Goal: Task Accomplishment & Management: Manage account settings

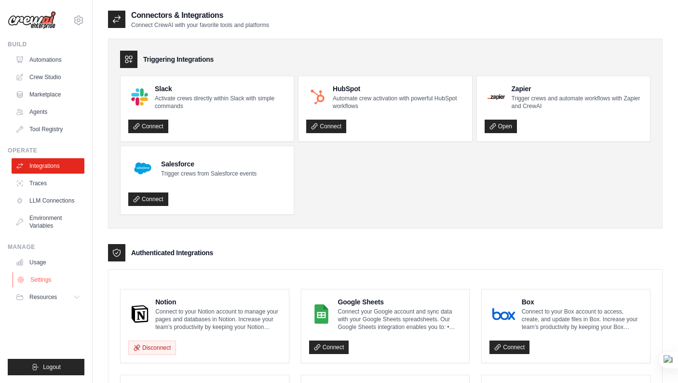
click at [39, 279] on link "Settings" at bounding box center [49, 279] width 73 height 15
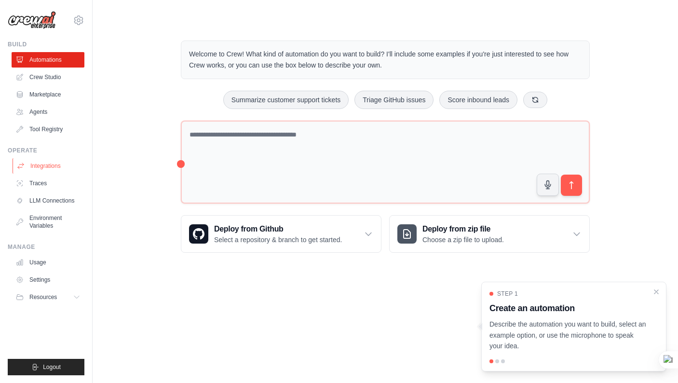
click at [59, 169] on link "Integrations" at bounding box center [49, 165] width 73 height 15
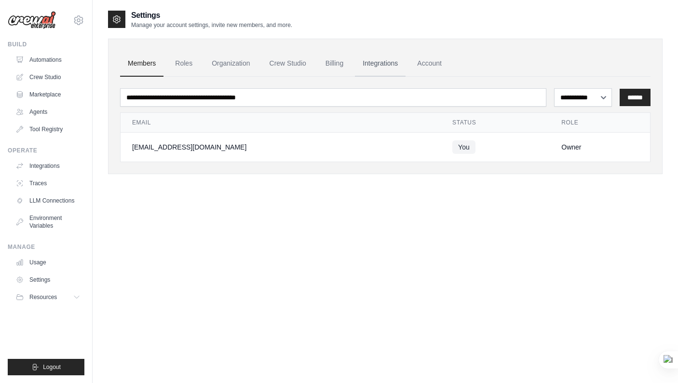
click at [390, 63] on link "Integrations" at bounding box center [380, 64] width 51 height 26
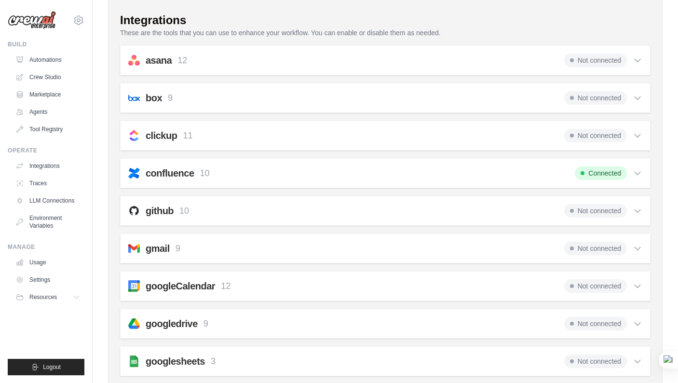
scroll to position [117, 0]
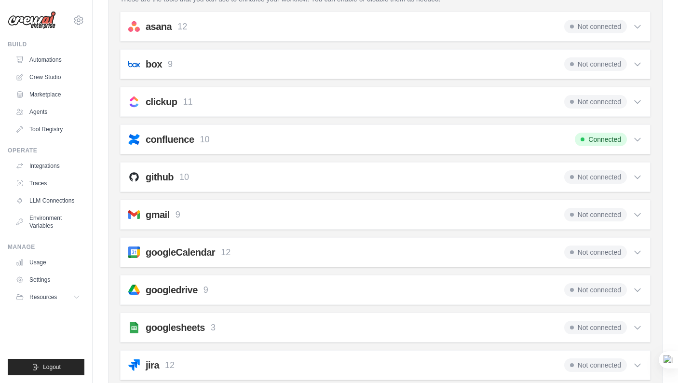
click at [599, 214] on span "Not connected" at bounding box center [595, 214] width 63 height 13
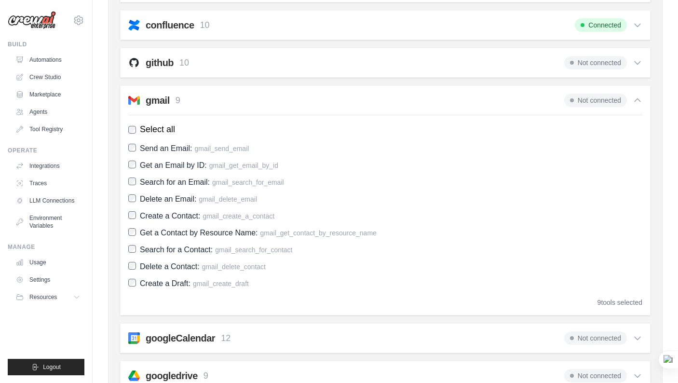
scroll to position [250, 0]
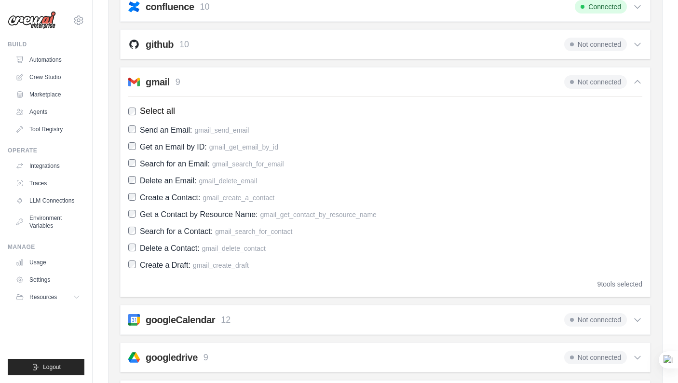
click at [601, 77] on span "Not connected" at bounding box center [595, 81] width 63 height 13
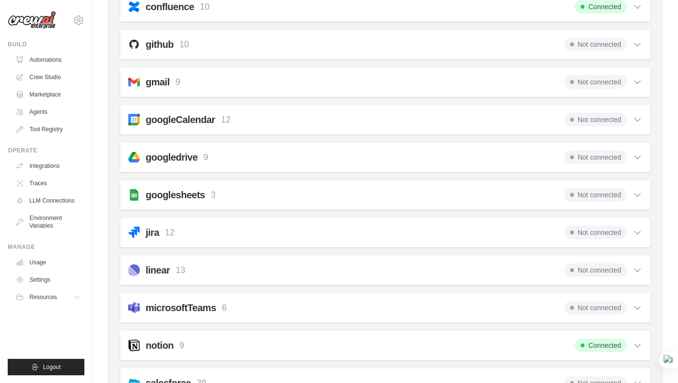
click at [591, 86] on span "Not connected" at bounding box center [595, 81] width 63 height 13
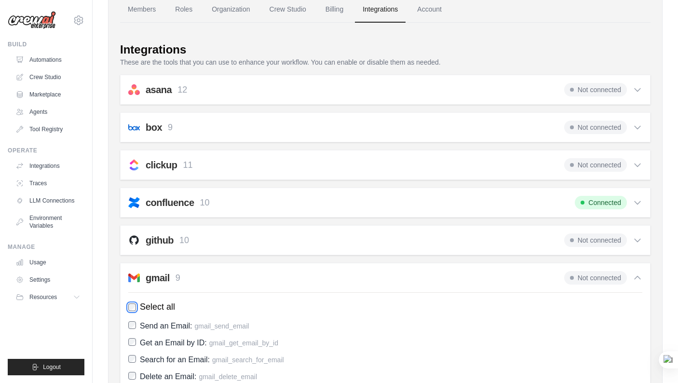
scroll to position [0, 0]
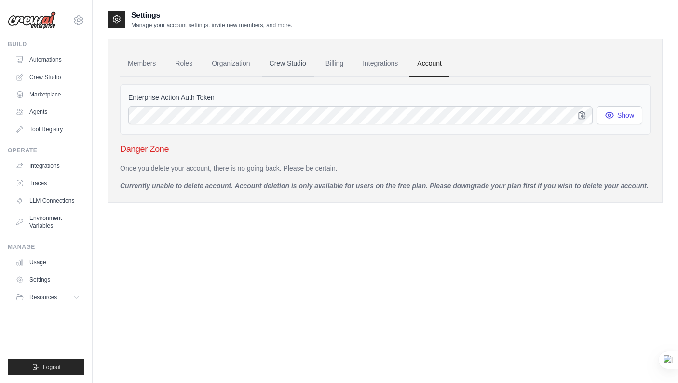
click at [296, 64] on link "Crew Studio" at bounding box center [288, 64] width 52 height 26
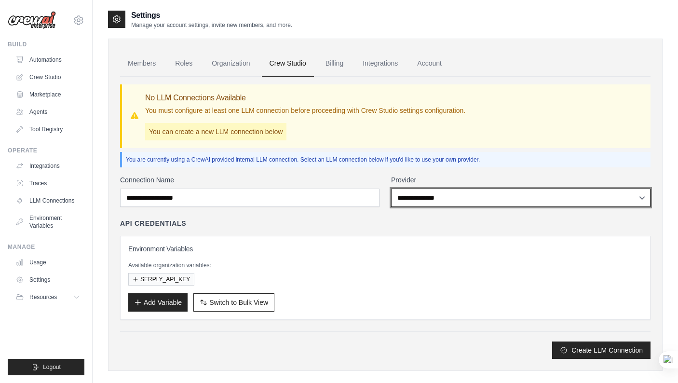
click at [476, 201] on select "**********" at bounding box center [520, 197] width 259 height 18
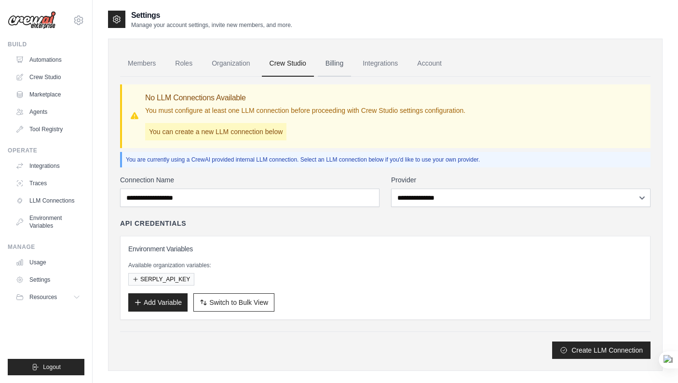
click at [330, 63] on link "Billing" at bounding box center [334, 64] width 33 height 26
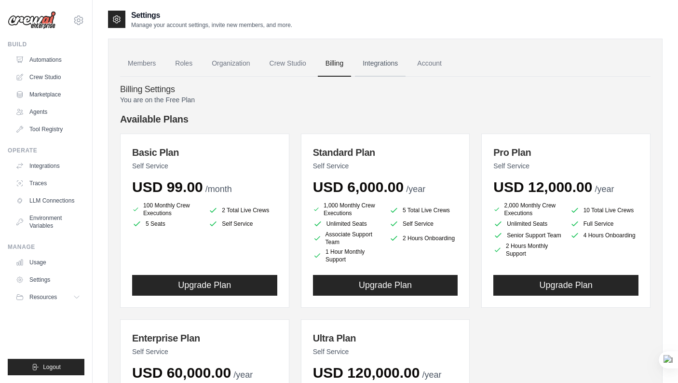
click at [375, 64] on link "Integrations" at bounding box center [380, 64] width 51 height 26
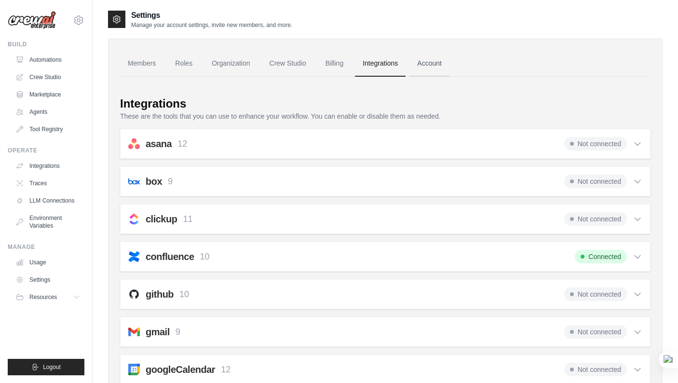
click at [428, 59] on link "Account" at bounding box center [429, 64] width 40 height 26
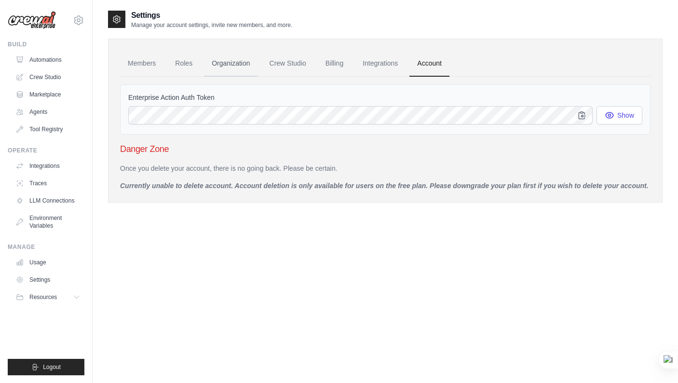
click at [238, 66] on link "Organization" at bounding box center [231, 64] width 54 height 26
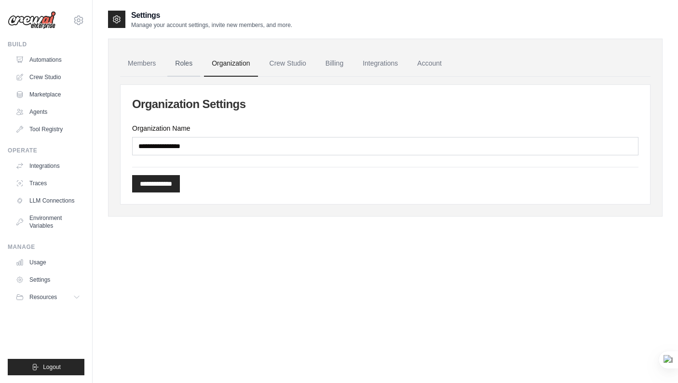
click at [180, 64] on link "Roles" at bounding box center [183, 64] width 33 height 26
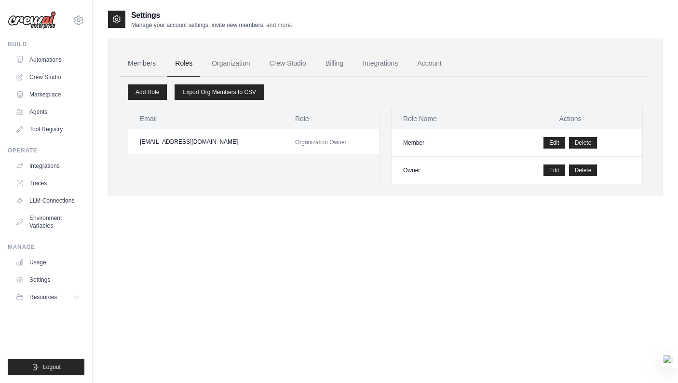
click at [144, 63] on link "Members" at bounding box center [141, 64] width 43 height 26
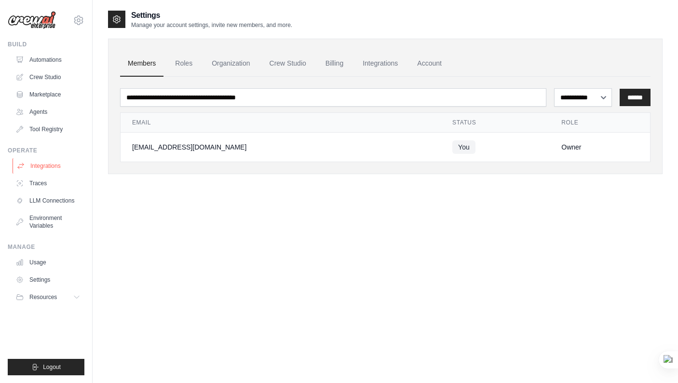
click at [49, 170] on link "Integrations" at bounding box center [49, 165] width 73 height 15
